Goal: Information Seeking & Learning: Learn about a topic

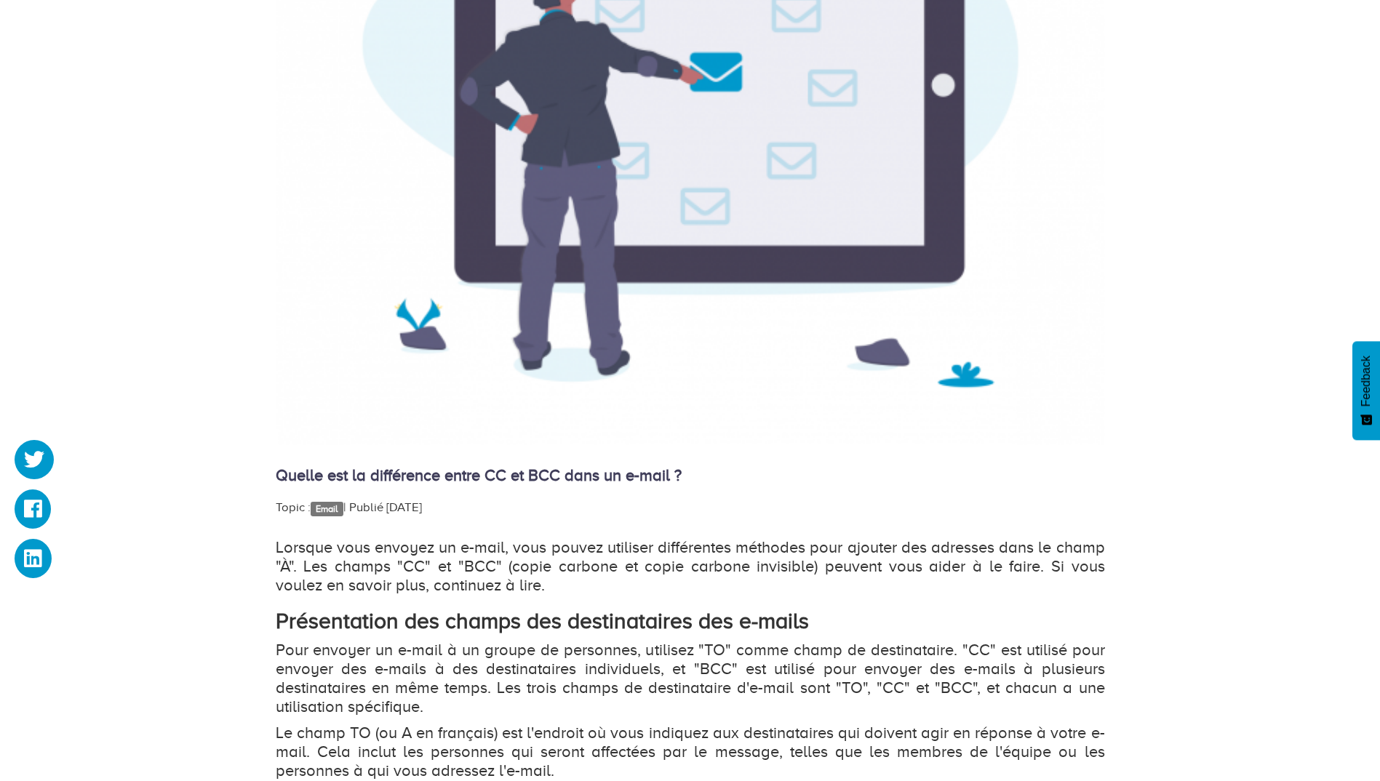
scroll to position [509, 0]
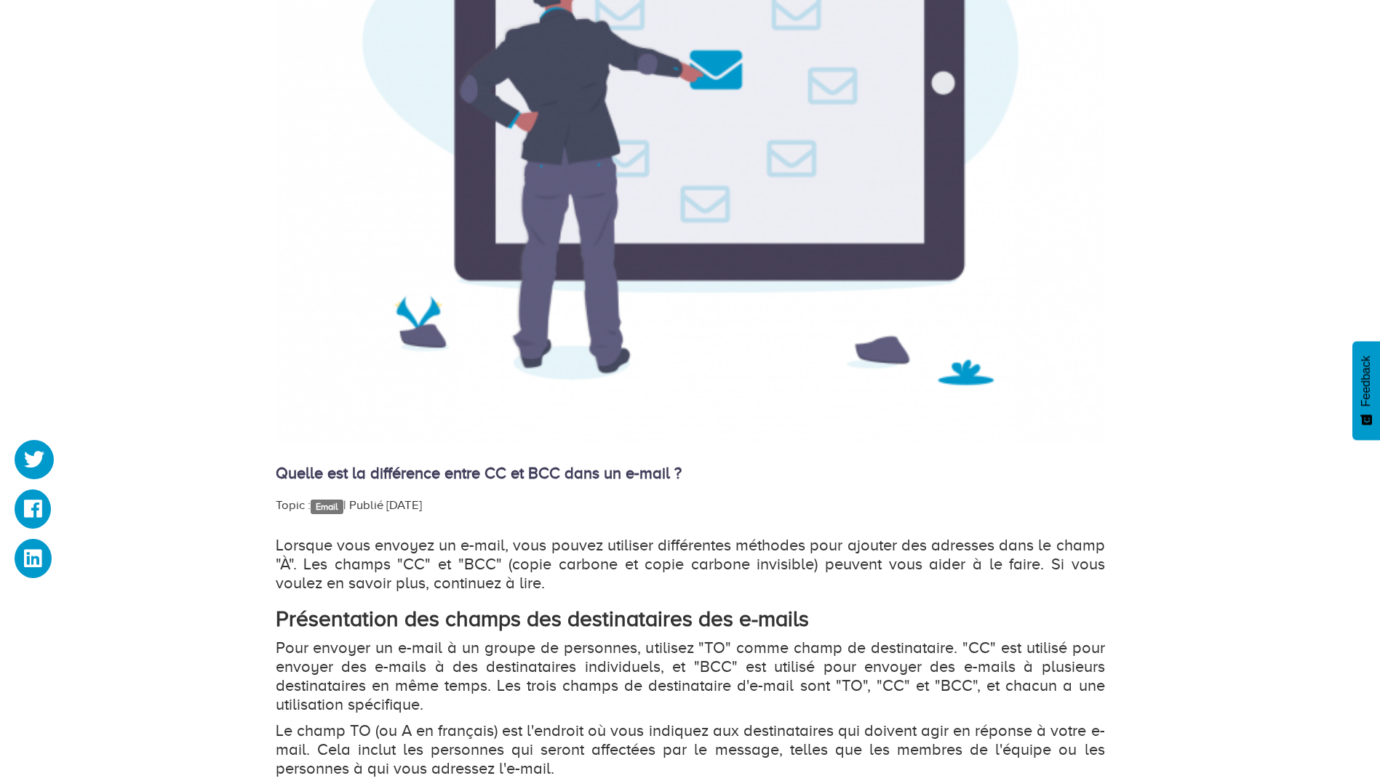
click at [668, 545] on p "Lorsque vous envoyez un e-mail, vous pouvez utiliser différentes méthodes pour …" at bounding box center [690, 564] width 829 height 57
click at [647, 551] on p "Lorsque vous envoyez un e-mail, vous pouvez utiliser différentes méthodes pour …" at bounding box center [690, 564] width 829 height 57
click at [587, 532] on div "Quelle est la différence entre CC et BCC dans un e-mail ? Topic : Email   | Pub…" at bounding box center [690, 686] width 829 height 1877
click at [991, 549] on p "Lorsque vous envoyez un e-mail, vous pouvez utiliser différentes méthodes pour …" at bounding box center [690, 564] width 829 height 57
click at [822, 571] on p "Lorsque vous envoyez un e-mail, vous pouvez utiliser différentes méthodes pour …" at bounding box center [690, 564] width 829 height 57
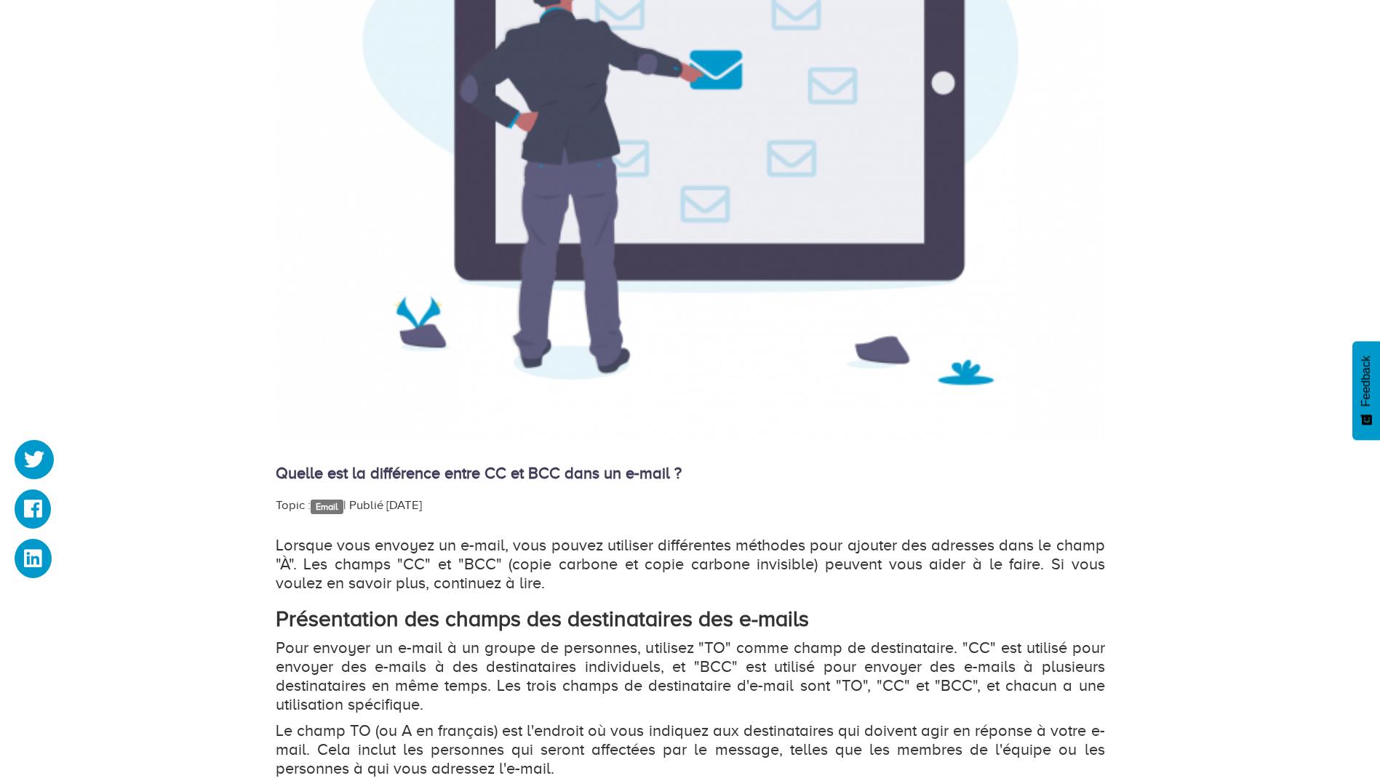
click at [1077, 581] on p "Lorsque vous envoyez un e-mail, vous pouvez utiliser différentes méthodes pour …" at bounding box center [690, 564] width 829 height 57
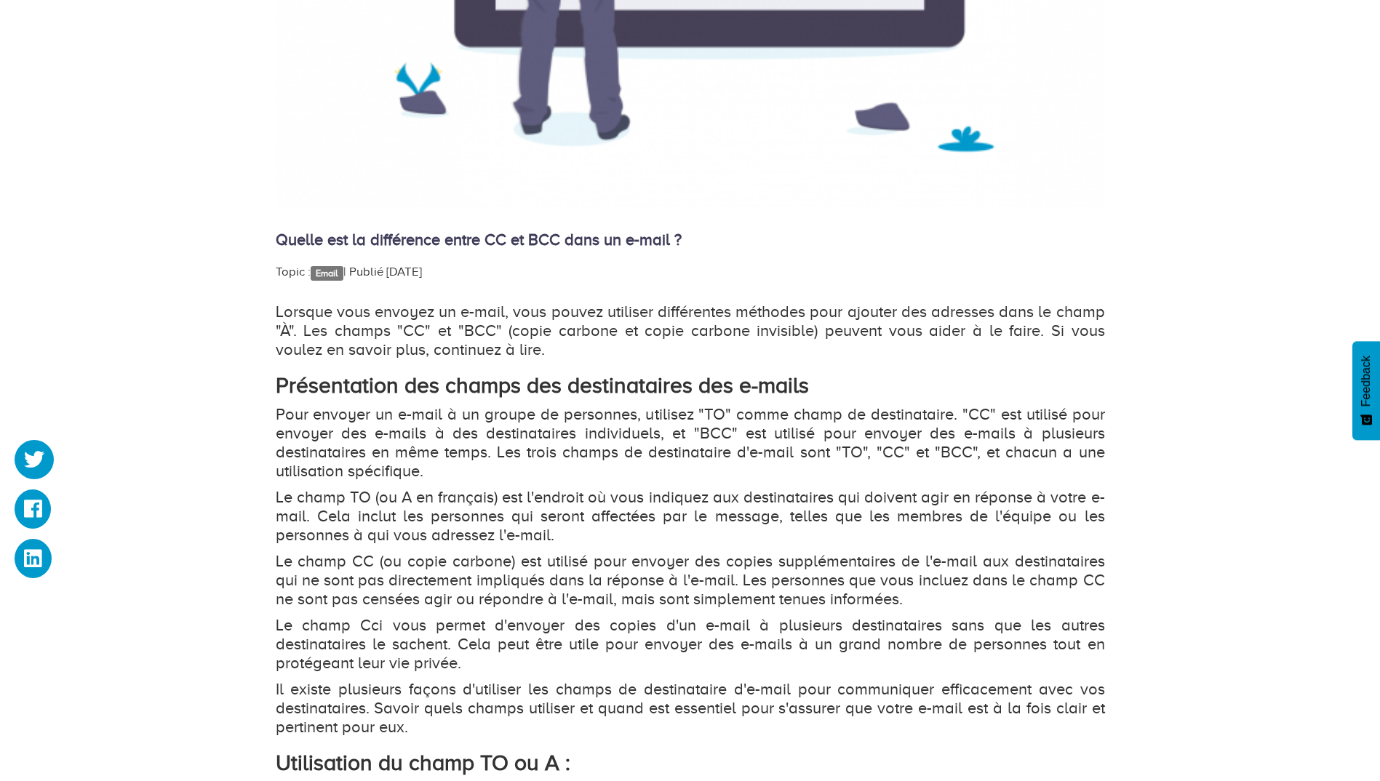
scroll to position [800, 0]
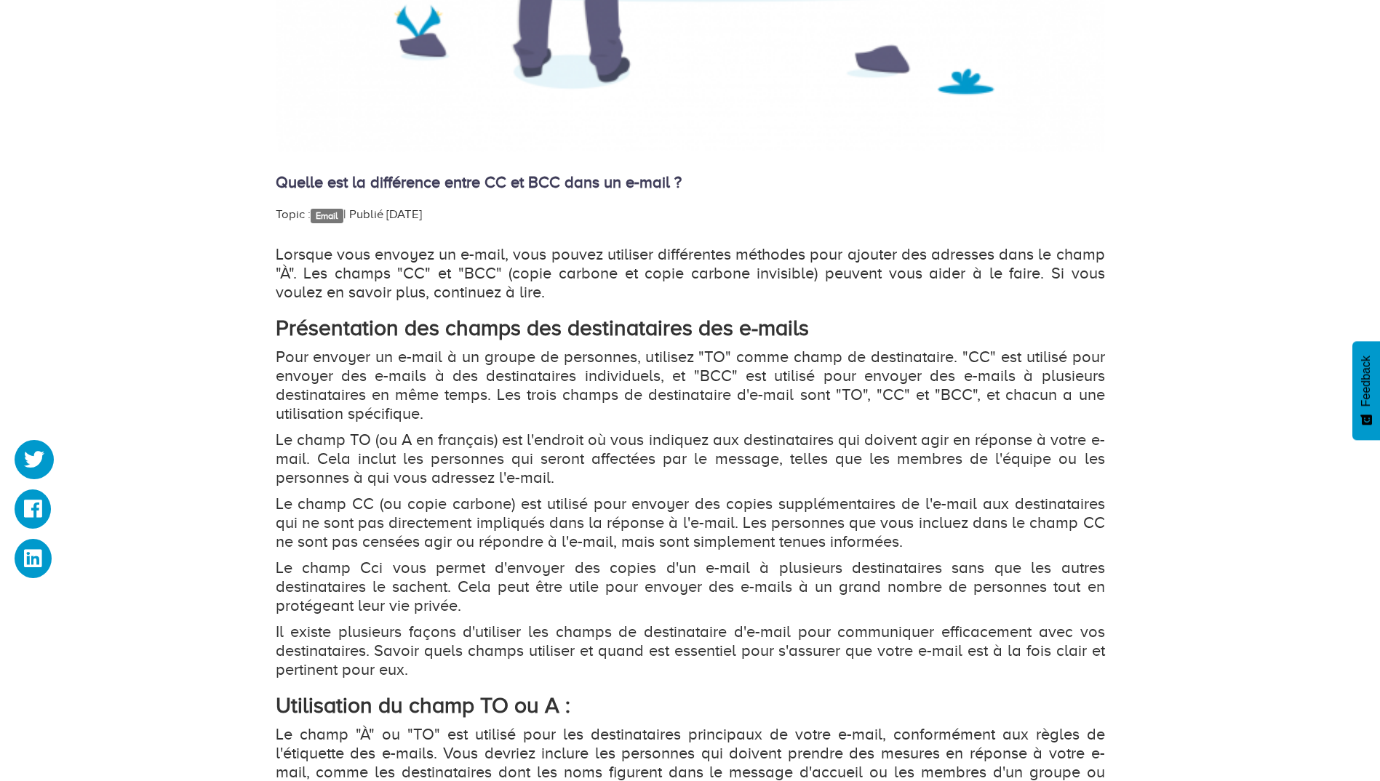
click at [618, 513] on p "Le champ CC (ou copie carbone) est utilisé pour envoyer des copies supplémentai…" at bounding box center [690, 523] width 829 height 57
click at [628, 514] on p "Le champ CC (ou copie carbone) est utilisé pour envoyer des copies supplémentai…" at bounding box center [690, 523] width 829 height 57
click at [534, 547] on p "Le champ CC (ou copie carbone) est utilisé pour envoyer des copies supplémentai…" at bounding box center [690, 523] width 829 height 57
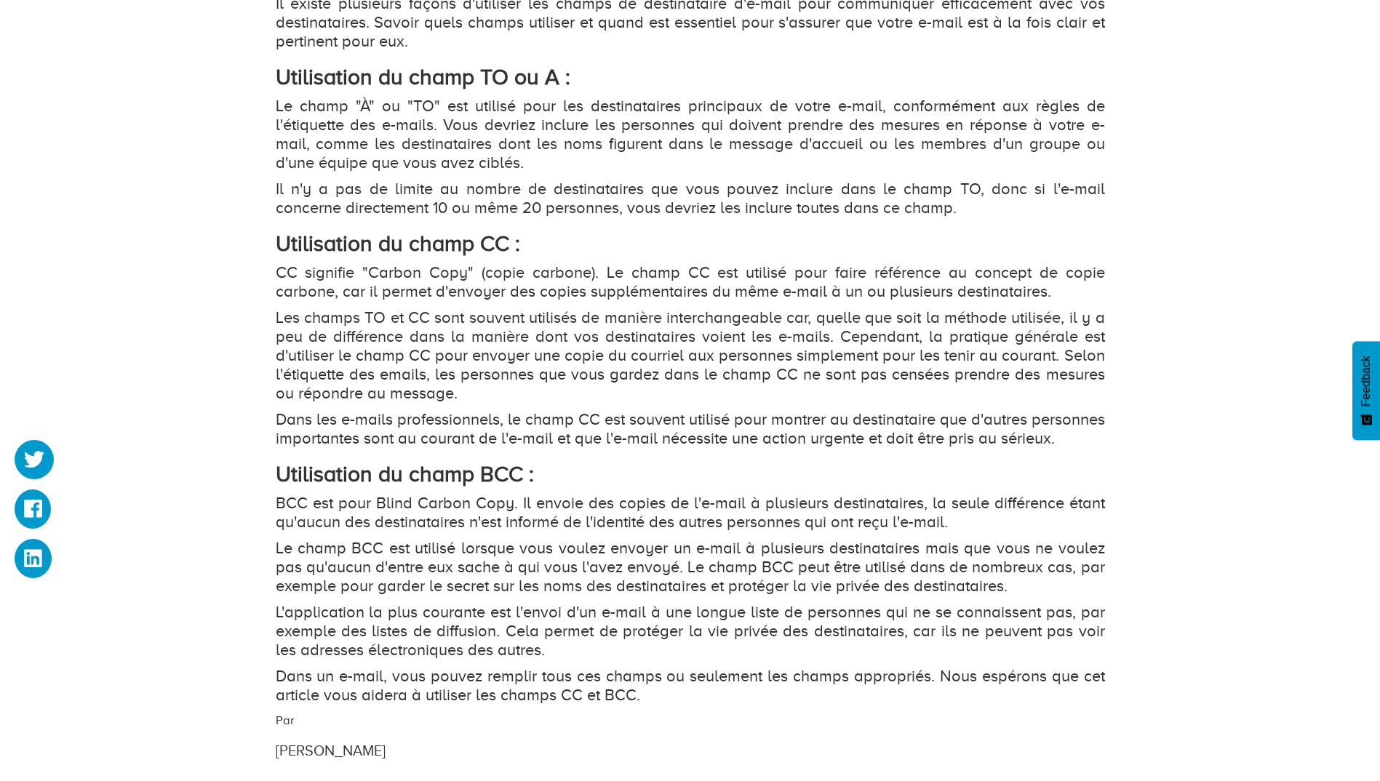
scroll to position [1455, 0]
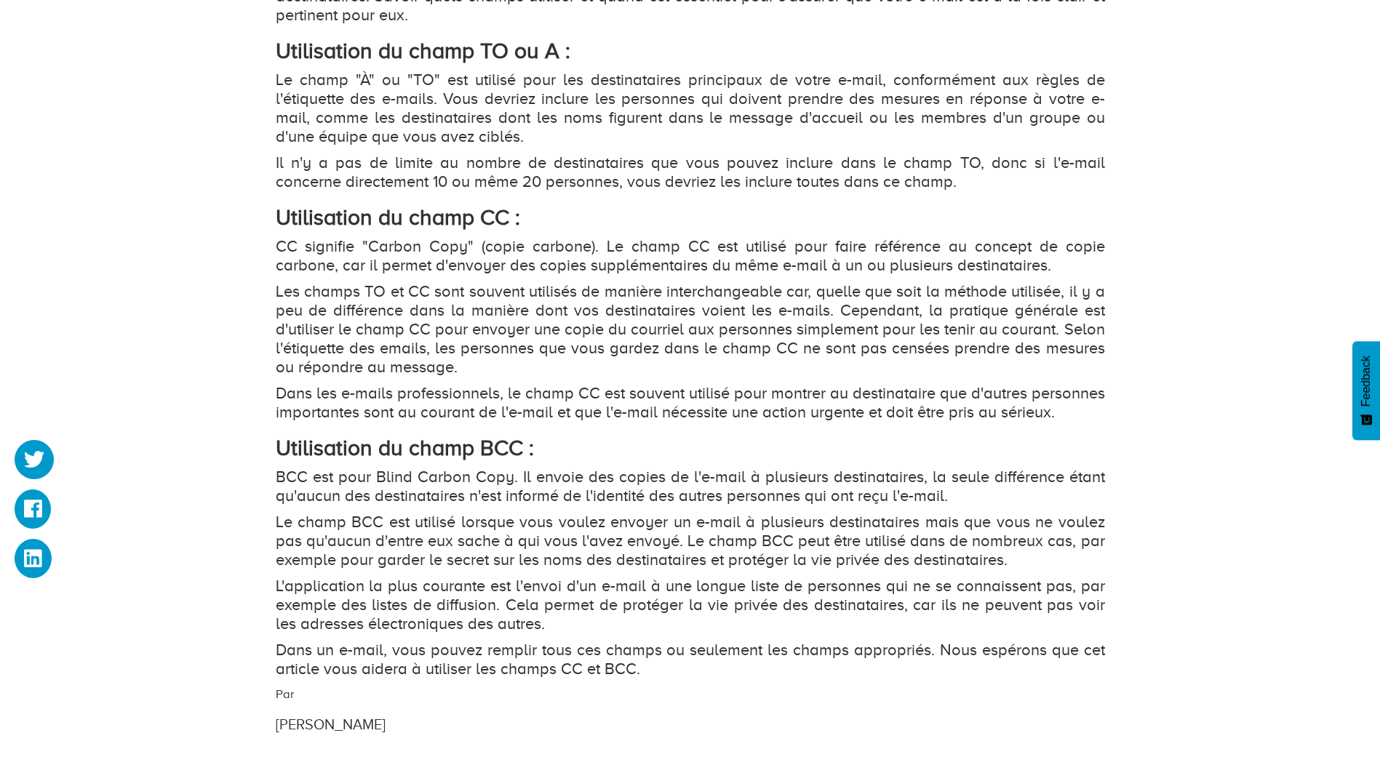
click at [639, 497] on p "BCC est pour Blind Carbon Copy. Il envoie des copies de l'e-mail à plusieurs de…" at bounding box center [690, 487] width 829 height 38
click at [551, 506] on p "BCC est pour Blind Carbon Copy. Il envoie des copies de l'e-mail à plusieurs de…" at bounding box center [690, 487] width 829 height 38
click at [343, 528] on div "Lorsque vous envoyez un e-mail, vous pouvez utiliser différentes méthodes pour …" at bounding box center [690, 134] width 829 height 1088
click at [474, 506] on p "BCC est pour Blind Carbon Copy. Il envoie des copies de l'e-mail à plusieurs de…" at bounding box center [690, 487] width 829 height 38
click at [398, 546] on body "Hébergement Web Hébergement VPS Nom de domaine Dooryze Blog Connexion" at bounding box center [690, 136] width 1380 height 3183
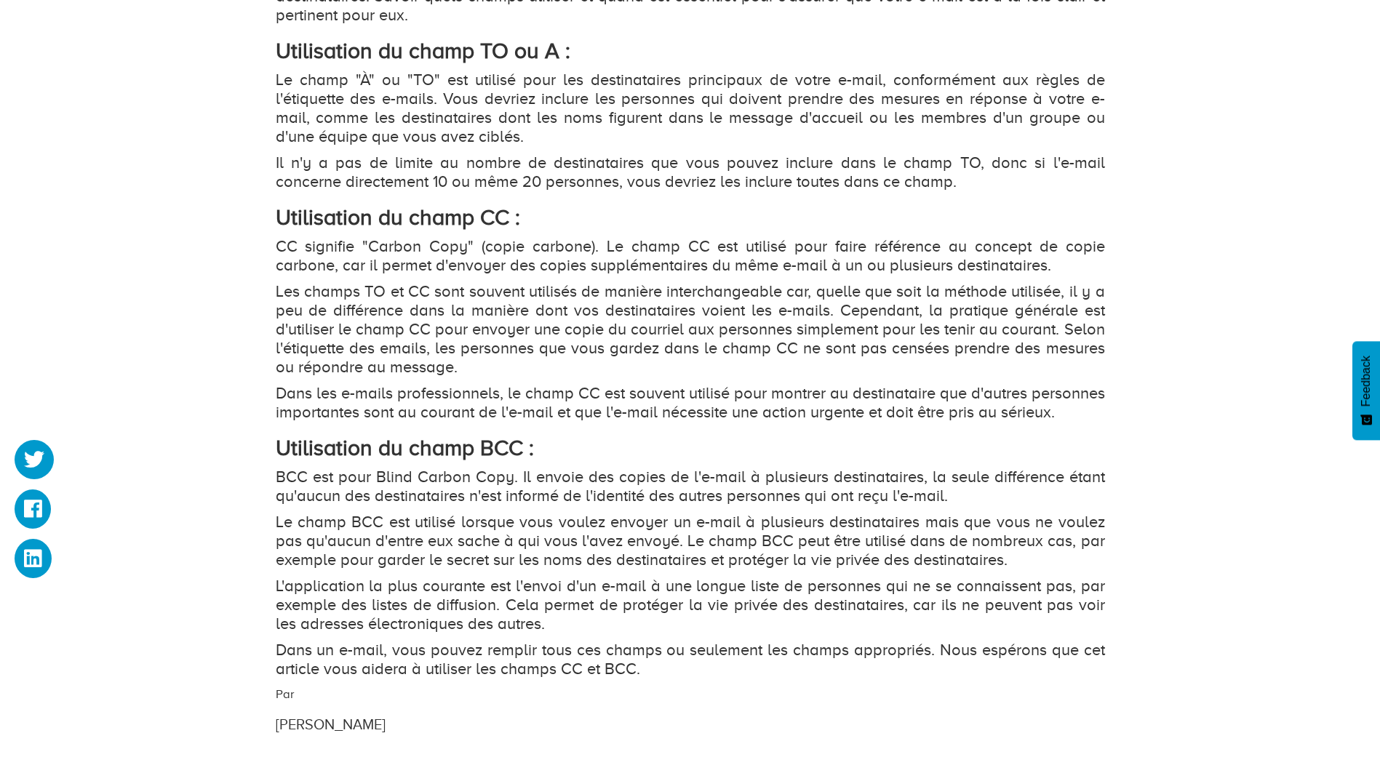
click at [402, 552] on p "Le champ BCC est utilisé lorsque vous voulez envoyer un e-mail à plusieurs dest…" at bounding box center [690, 541] width 829 height 57
click at [522, 506] on p "BCC est pour Blind Carbon Copy. Il envoie des copies de l'e-mail à plusieurs de…" at bounding box center [690, 487] width 829 height 38
click at [667, 557] on p "Le champ BCC est utilisé lorsque vous voulez envoyer un e-mail à plusieurs dest…" at bounding box center [690, 541] width 829 height 57
click at [906, 506] on p "BCC est pour Blind Carbon Copy. Il envoie des copies de l'e-mail à plusieurs de…" at bounding box center [690, 487] width 829 height 38
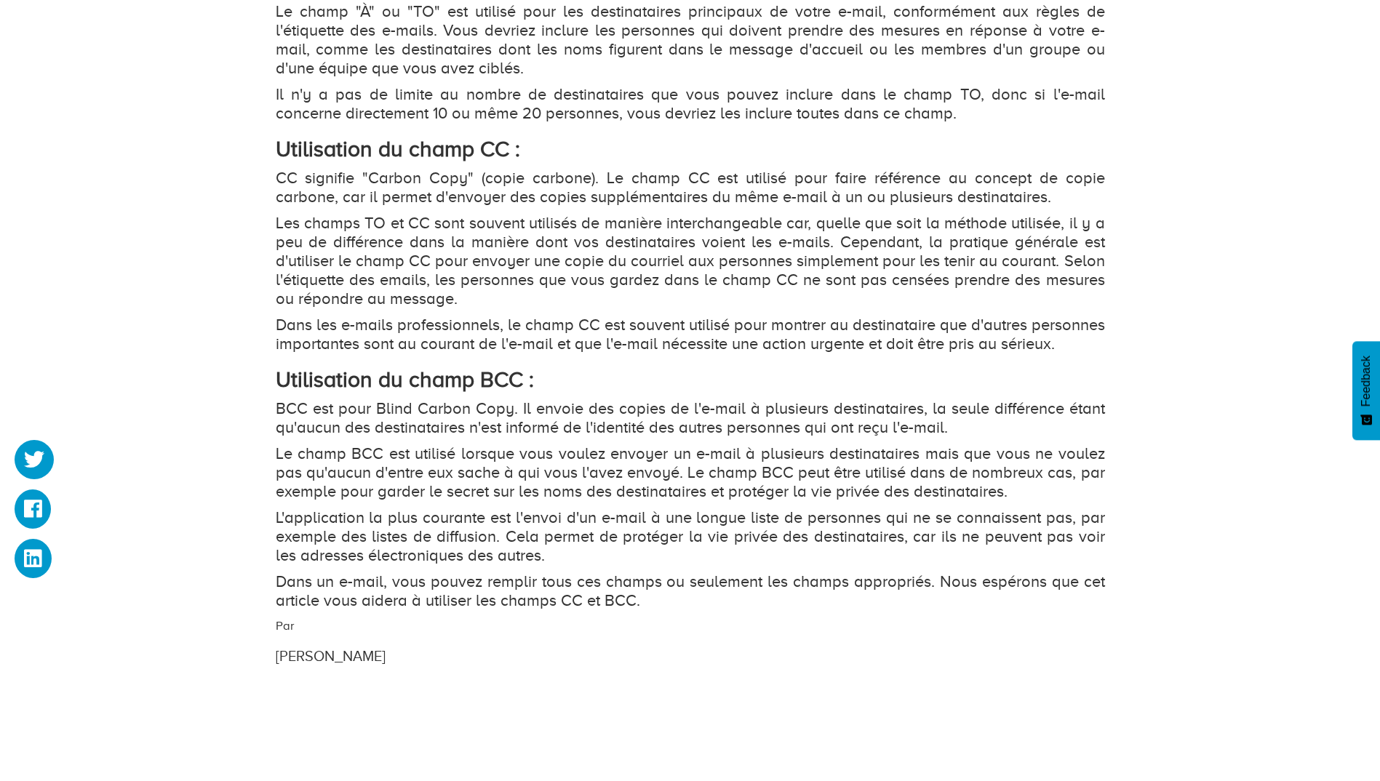
scroll to position [1528, 0]
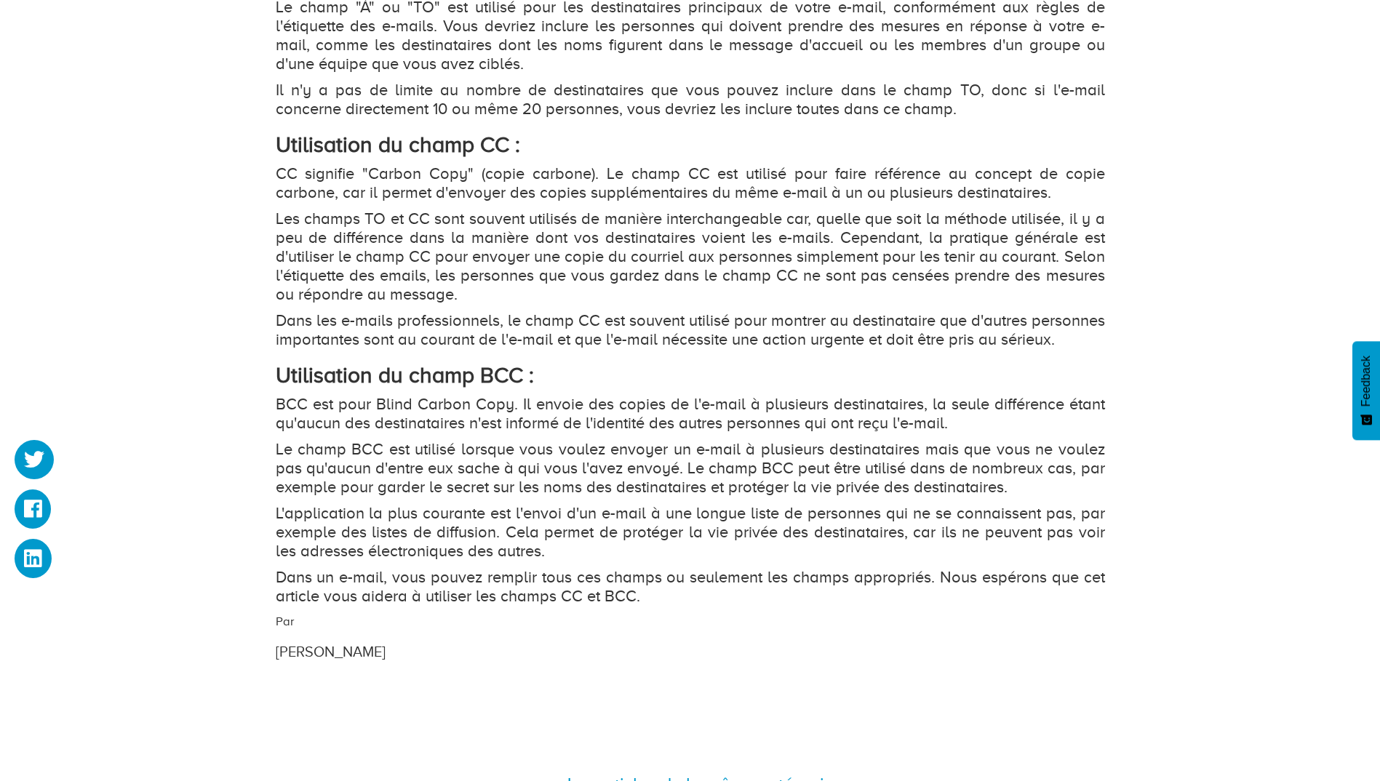
click at [604, 561] on p "L'application la plus courante est l'envoi d'un e-mail à une longue liste de pe…" at bounding box center [690, 532] width 829 height 57
click at [666, 561] on p "L'application la plus courante est l'envoi d'un e-mail à une longue liste de pe…" at bounding box center [690, 532] width 829 height 57
click at [555, 561] on p "L'application la plus courante est l'envoi d'un e-mail à une longue liste de pe…" at bounding box center [690, 532] width 829 height 57
click at [562, 561] on p "L'application la plus courante est l'envoi d'un e-mail à une longue liste de pe…" at bounding box center [690, 532] width 829 height 57
click at [528, 561] on p "L'application la plus courante est l'envoi d'un e-mail à une longue liste de pe…" at bounding box center [690, 532] width 829 height 57
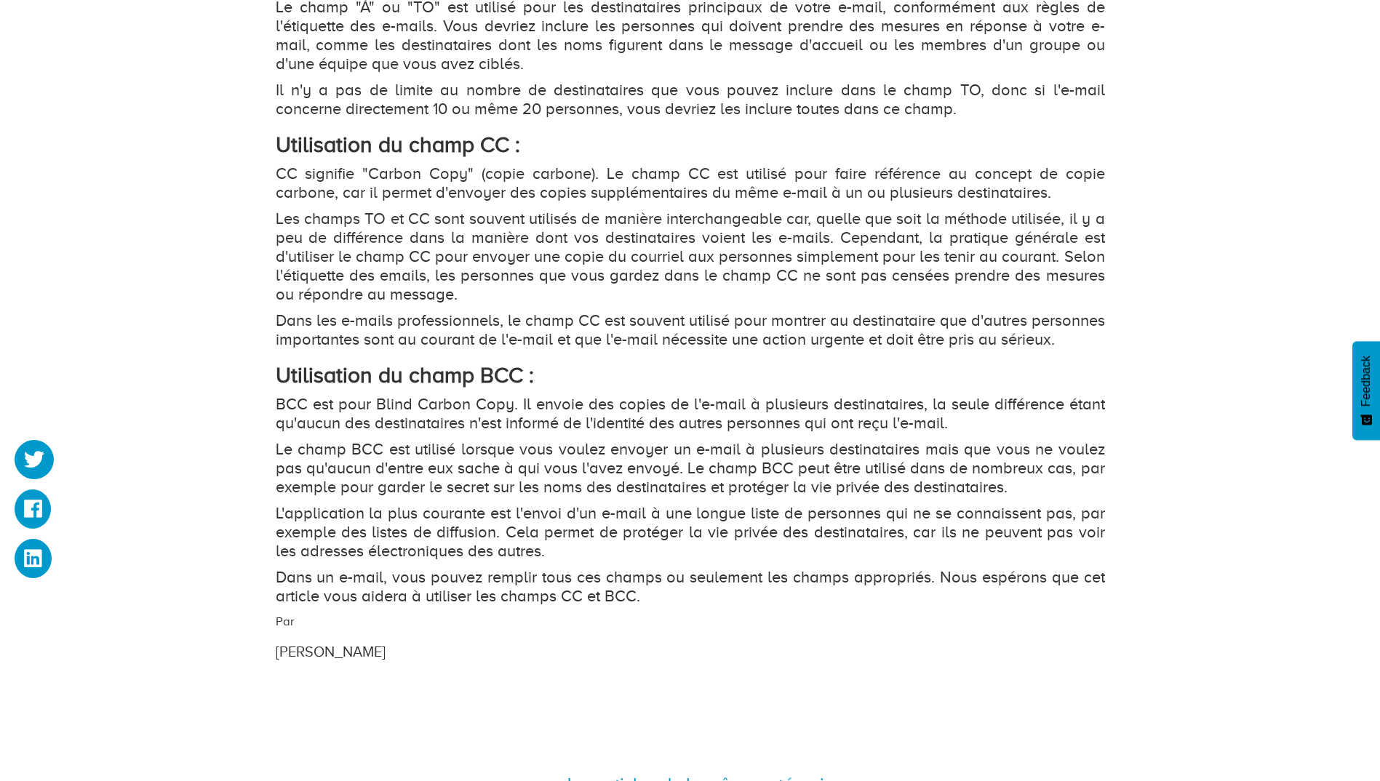
click at [586, 551] on p "L'application la plus courante est l'envoi d'un e-mail à une longue liste de pe…" at bounding box center [690, 532] width 829 height 57
